Goal: Check status

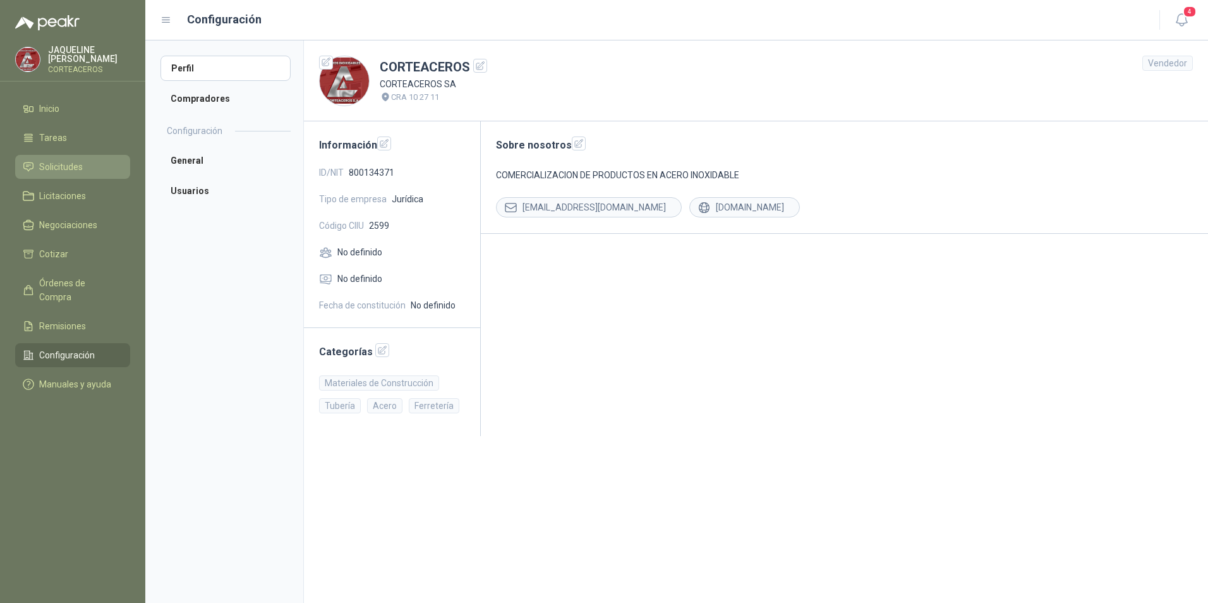
click at [88, 162] on li "Solicitudes" at bounding box center [73, 167] width 100 height 14
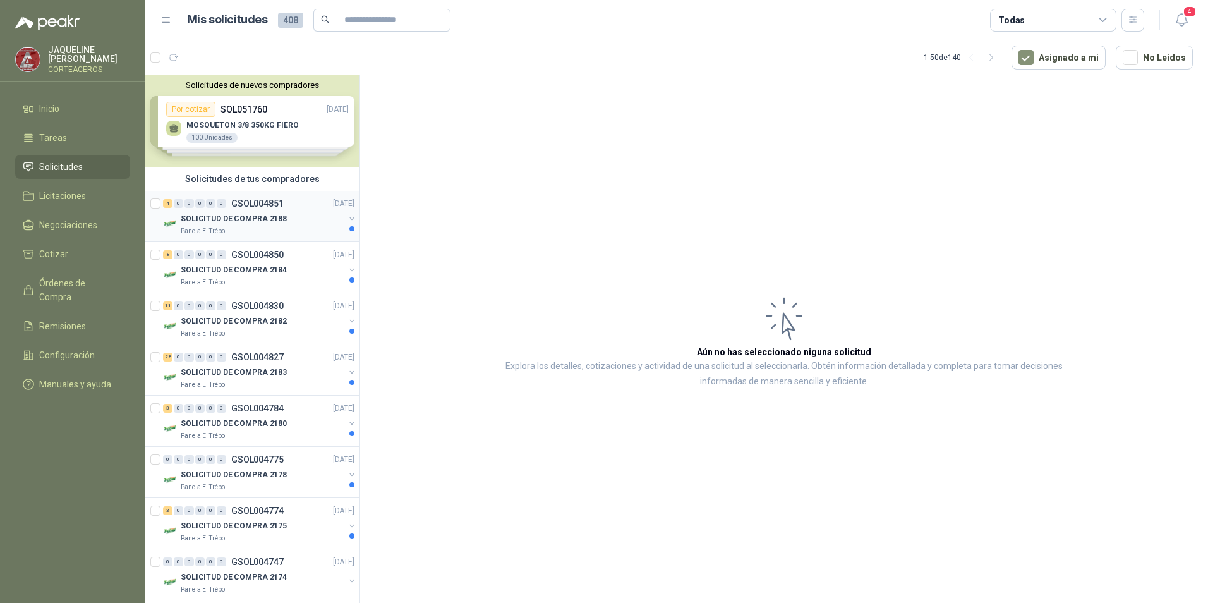
click at [293, 227] on div "Panela El Trébol" at bounding box center [263, 231] width 164 height 10
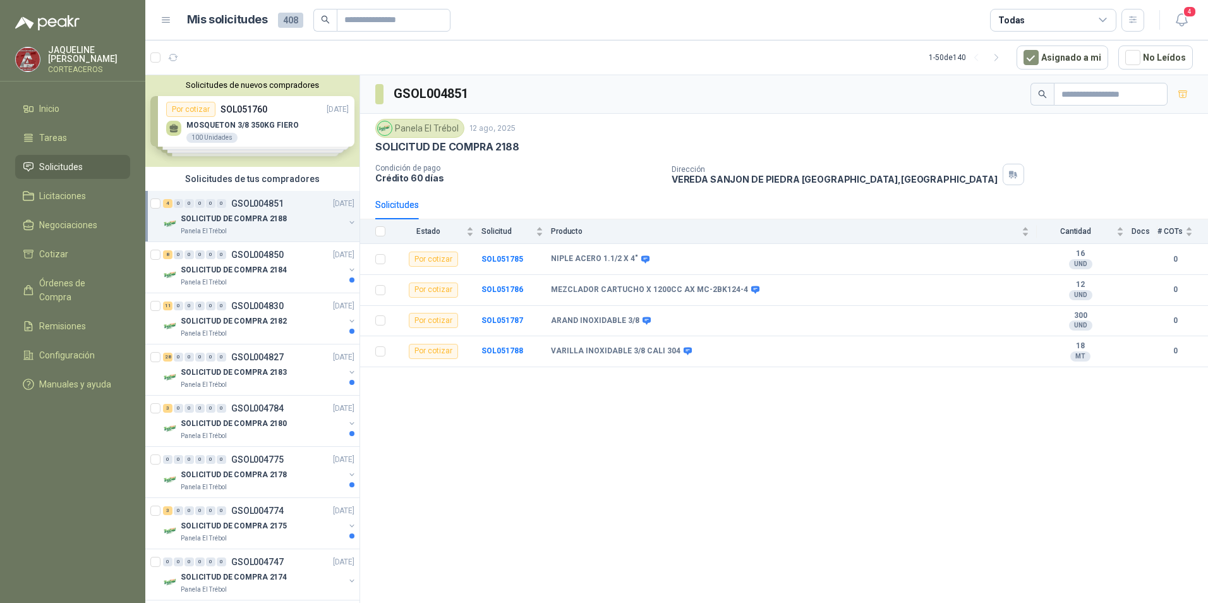
click at [258, 219] on p "SOLICITUD DE COMPRA 2188" at bounding box center [234, 219] width 106 height 12
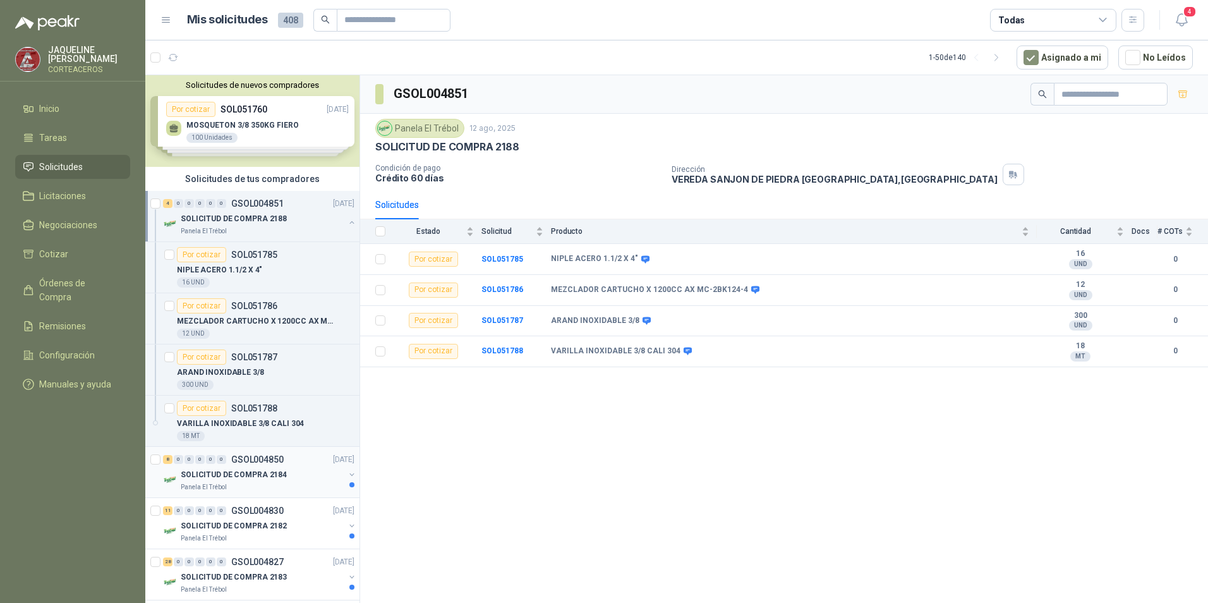
click at [262, 468] on div "SOLICITUD DE COMPRA 2184" at bounding box center [263, 474] width 164 height 15
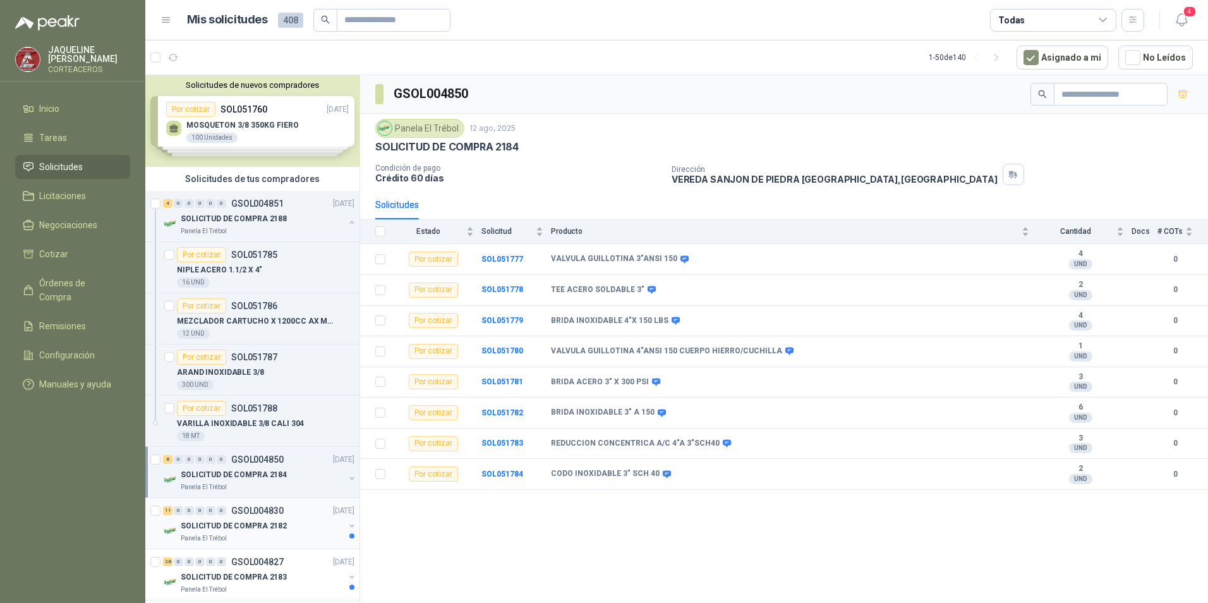
click at [263, 524] on p "SOLICITUD DE COMPRA 2182" at bounding box center [234, 526] width 106 height 12
